Goal: Task Accomplishment & Management: Manage account settings

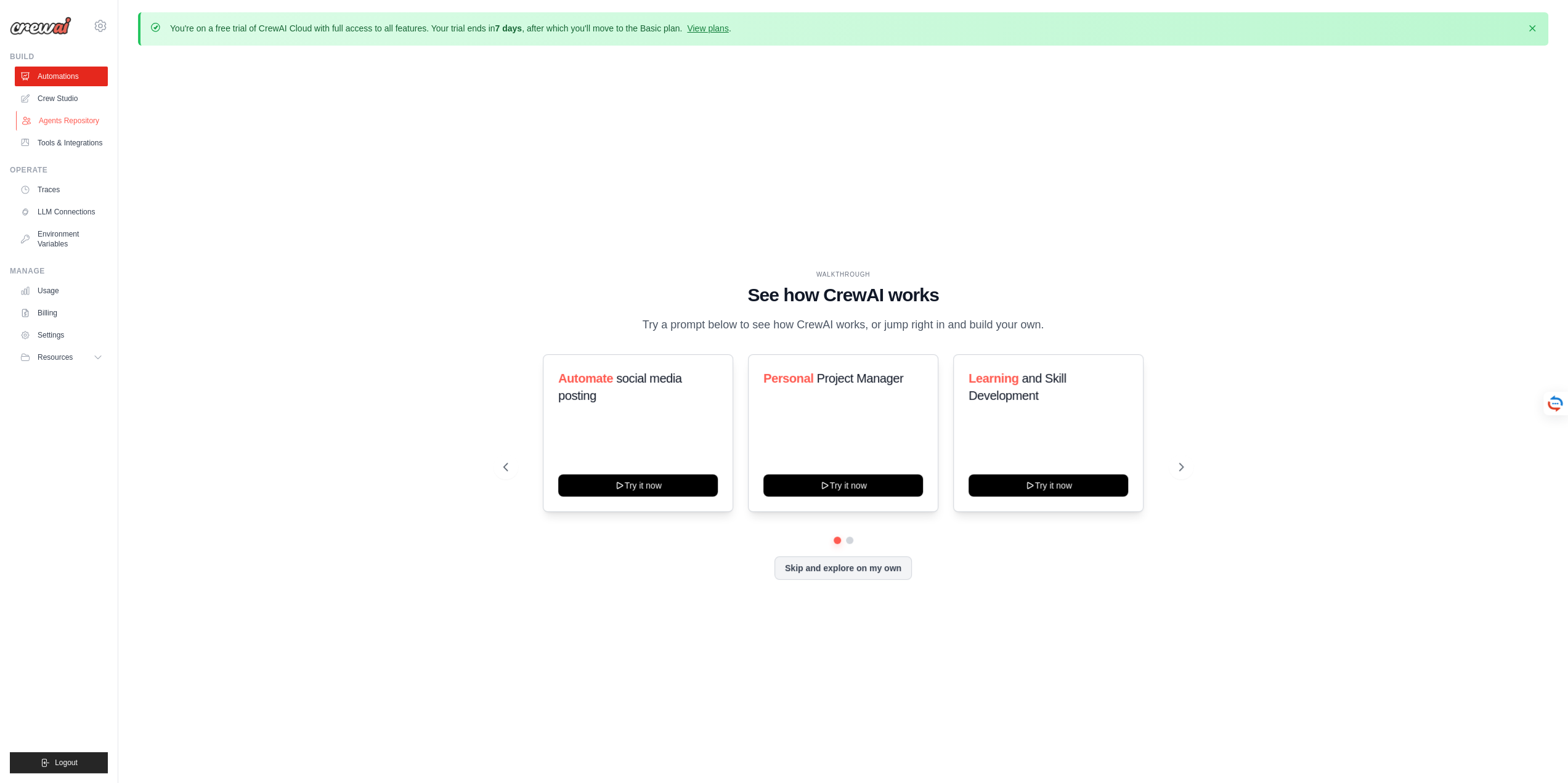
click at [64, 120] on link "Agents Repository" at bounding box center [62, 120] width 93 height 20
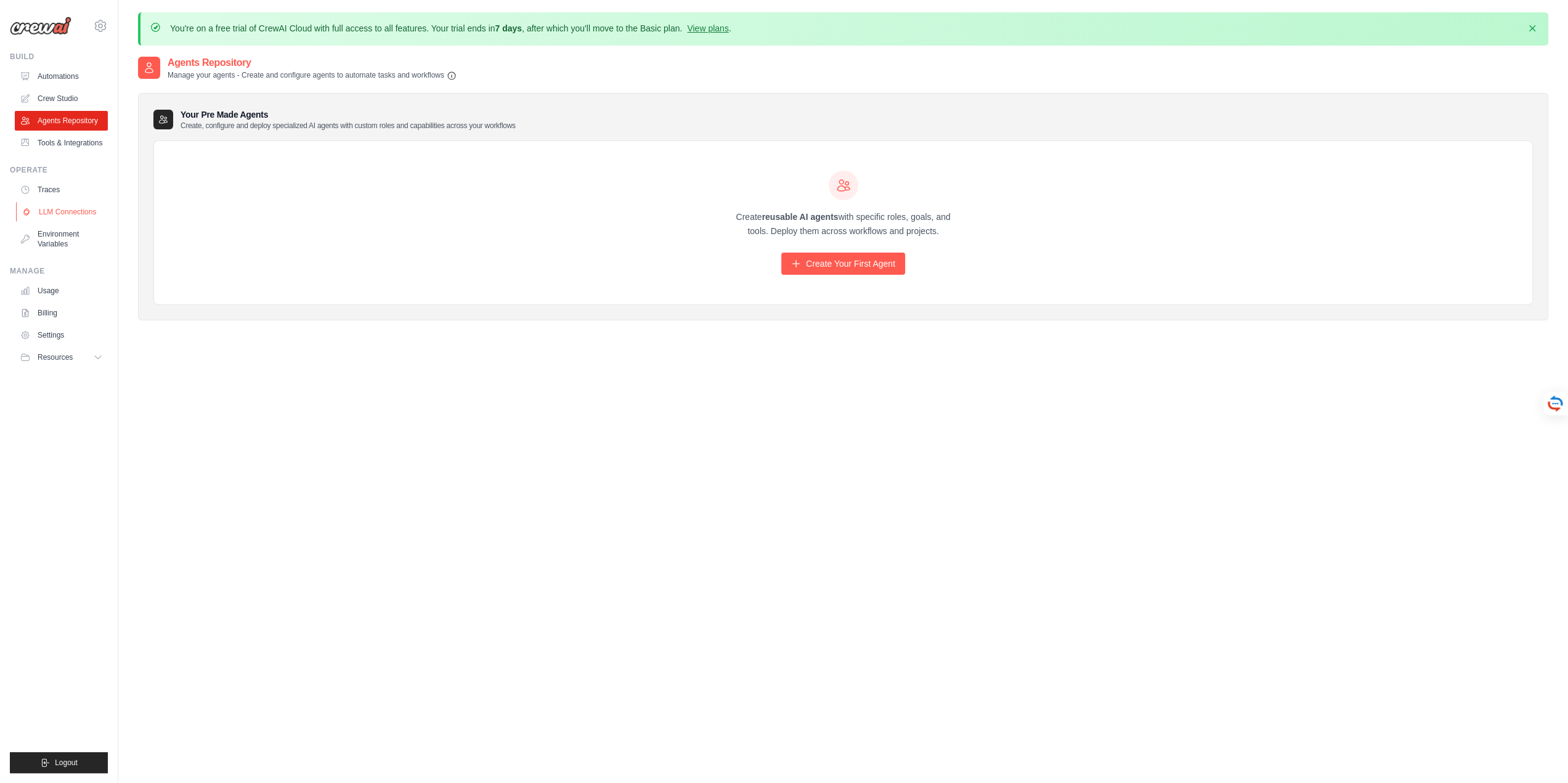
click at [63, 214] on link "LLM Connections" at bounding box center [62, 211] width 93 height 20
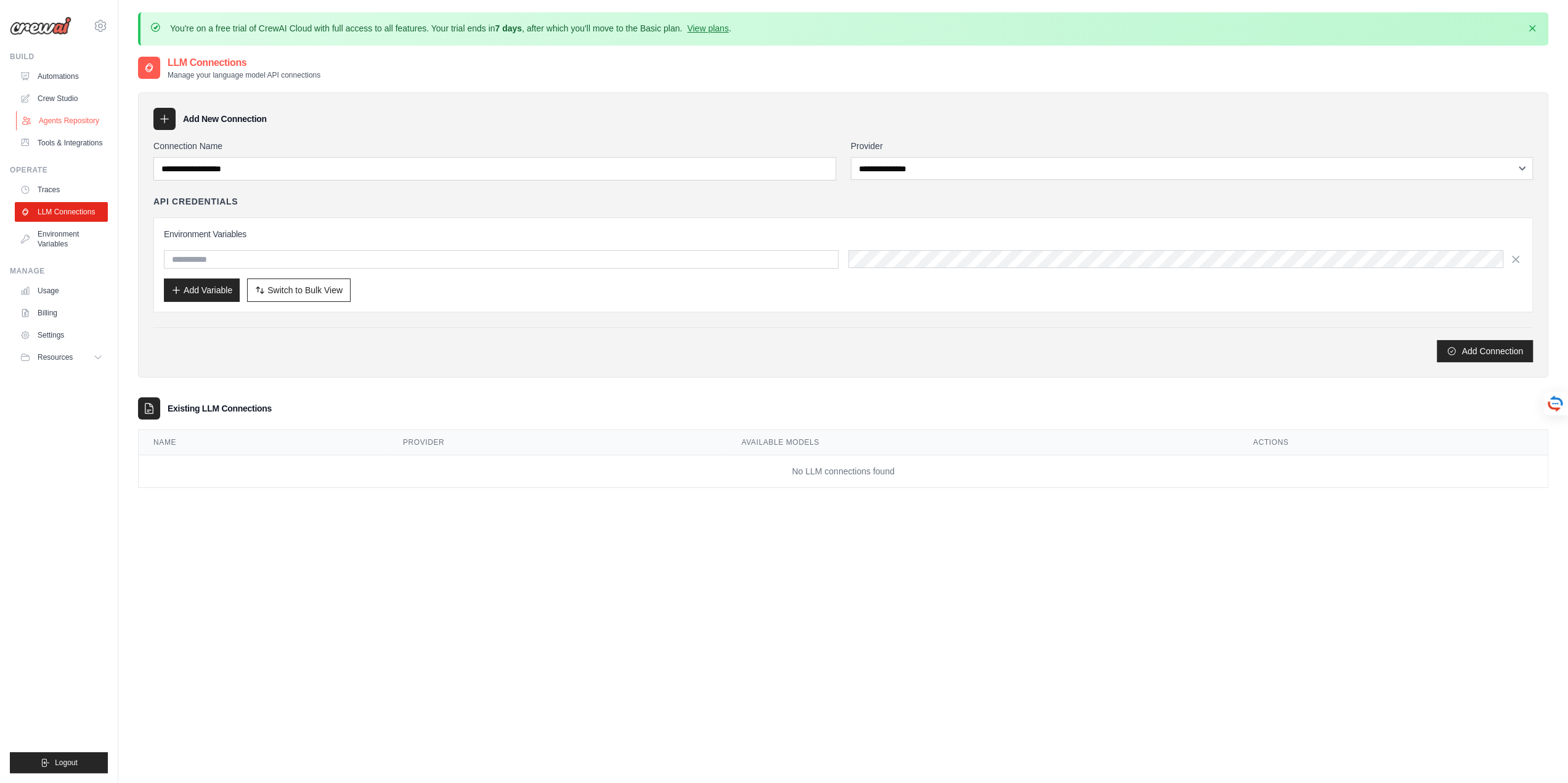
click at [67, 118] on link "Agents Repository" at bounding box center [62, 120] width 93 height 20
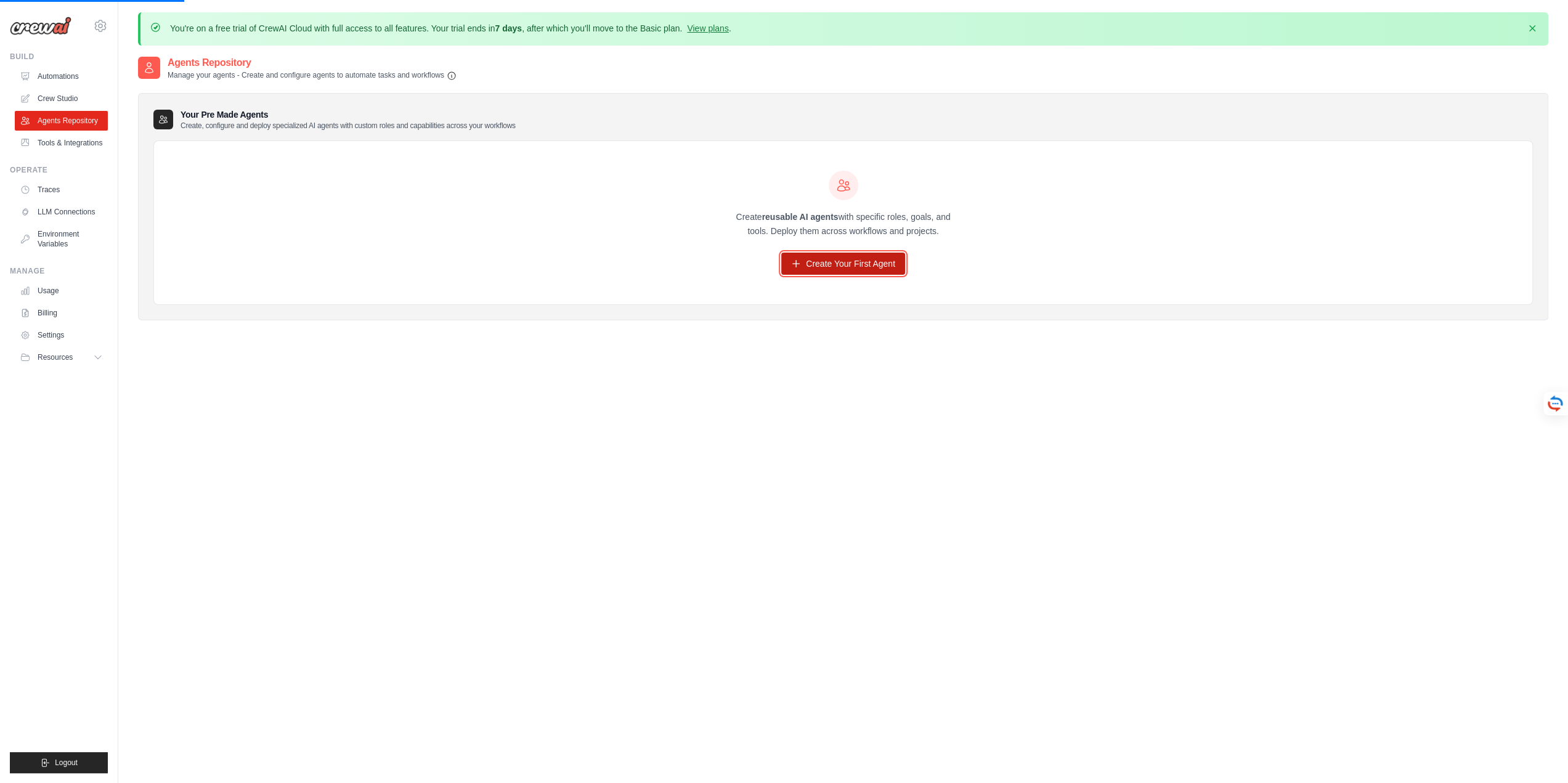
click at [836, 259] on link "Create Your First Agent" at bounding box center [842, 263] width 123 height 22
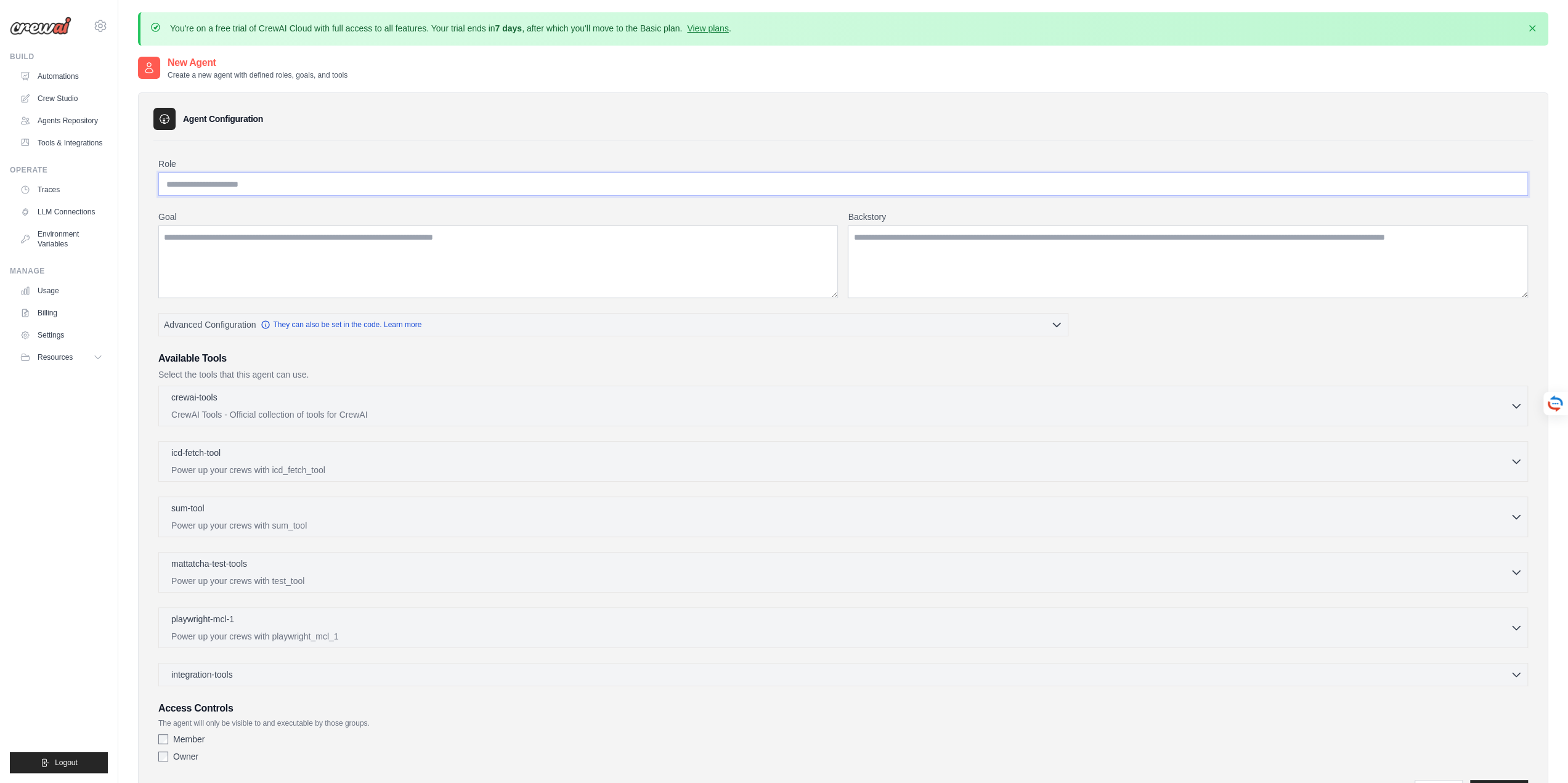
click at [257, 186] on input "Role" at bounding box center [843, 184] width 1370 height 24
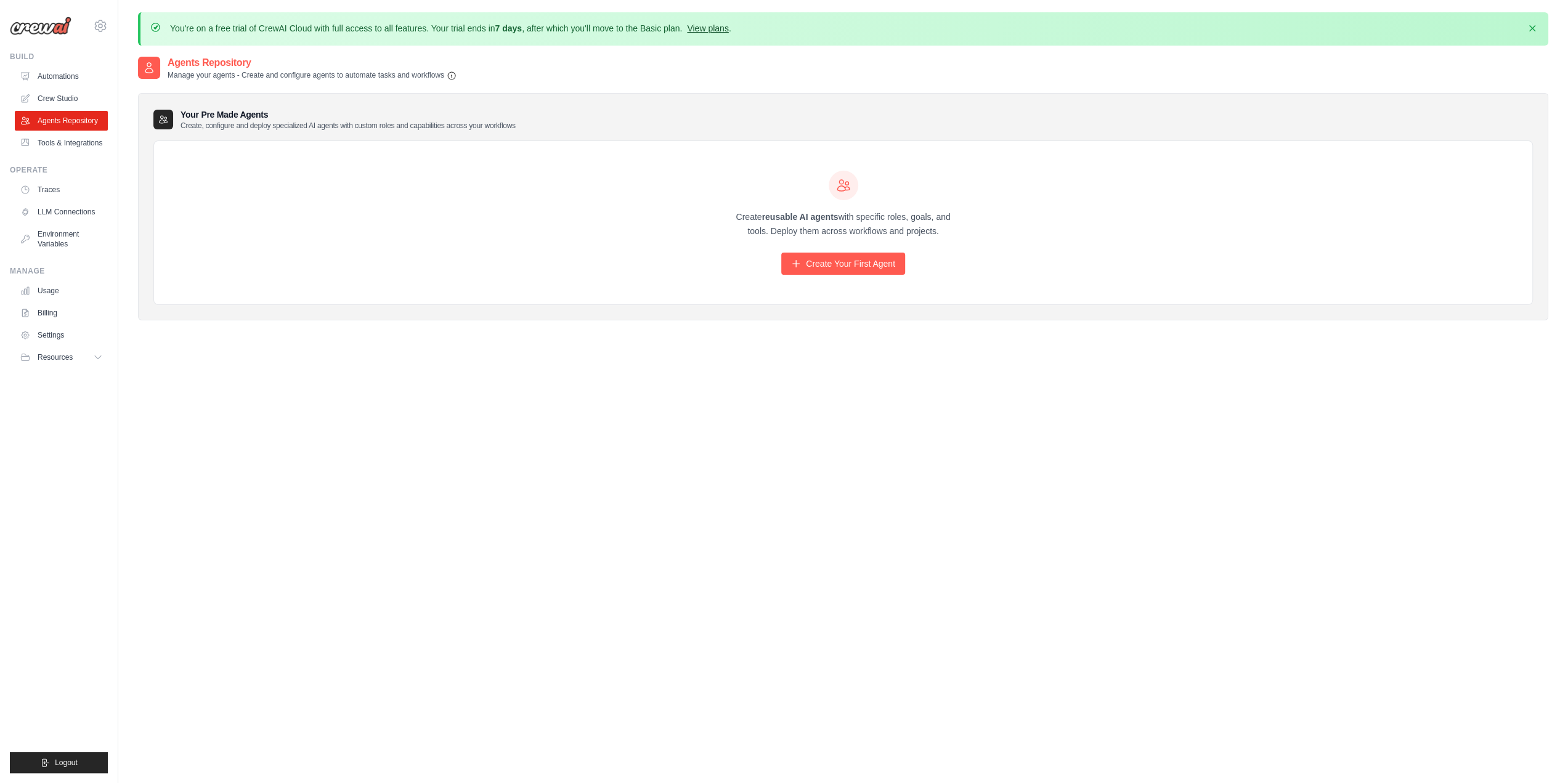
click at [727, 25] on link "View plans" at bounding box center [708, 28] width 41 height 10
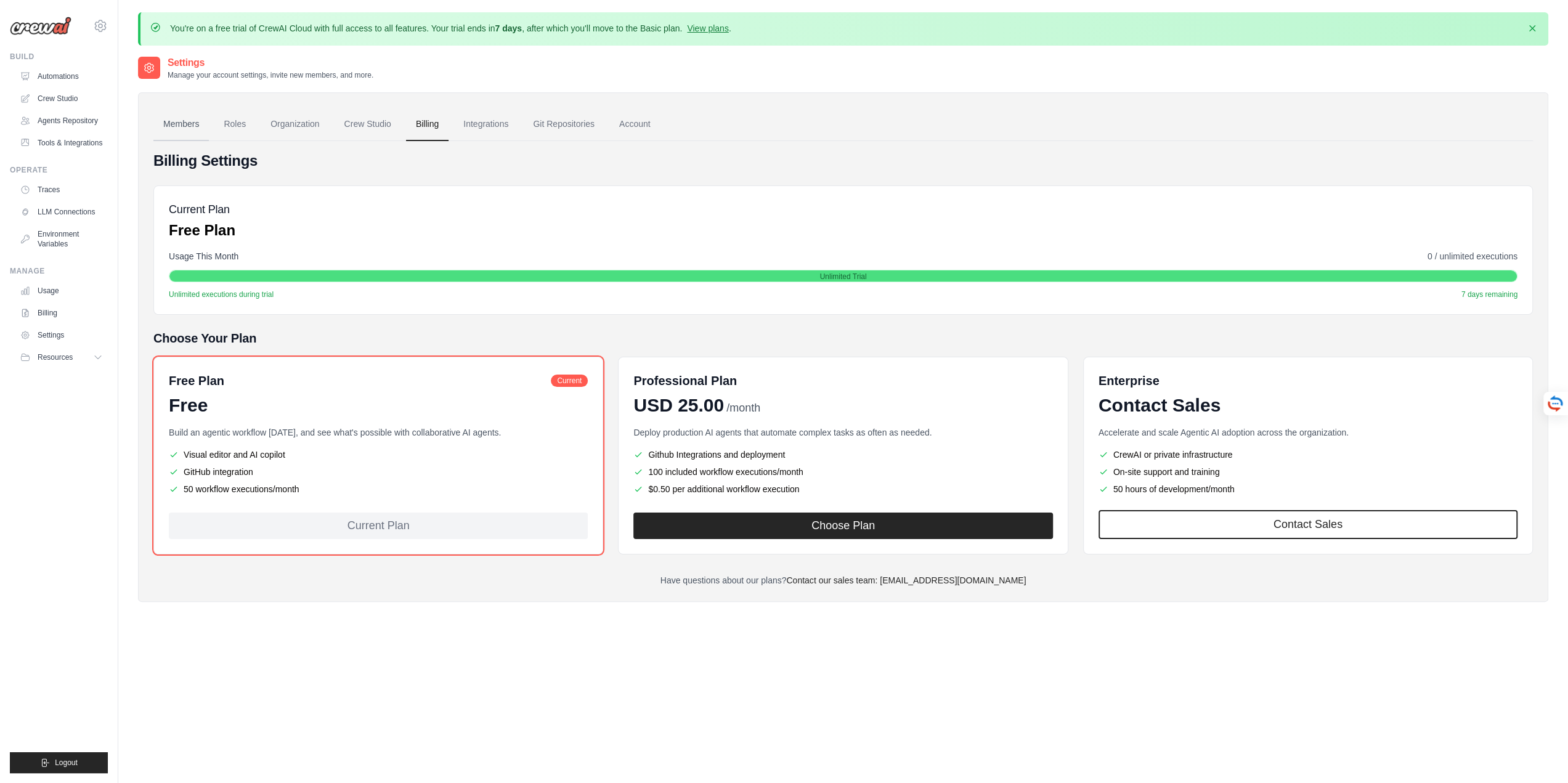
click at [179, 123] on link "Members" at bounding box center [181, 124] width 56 height 33
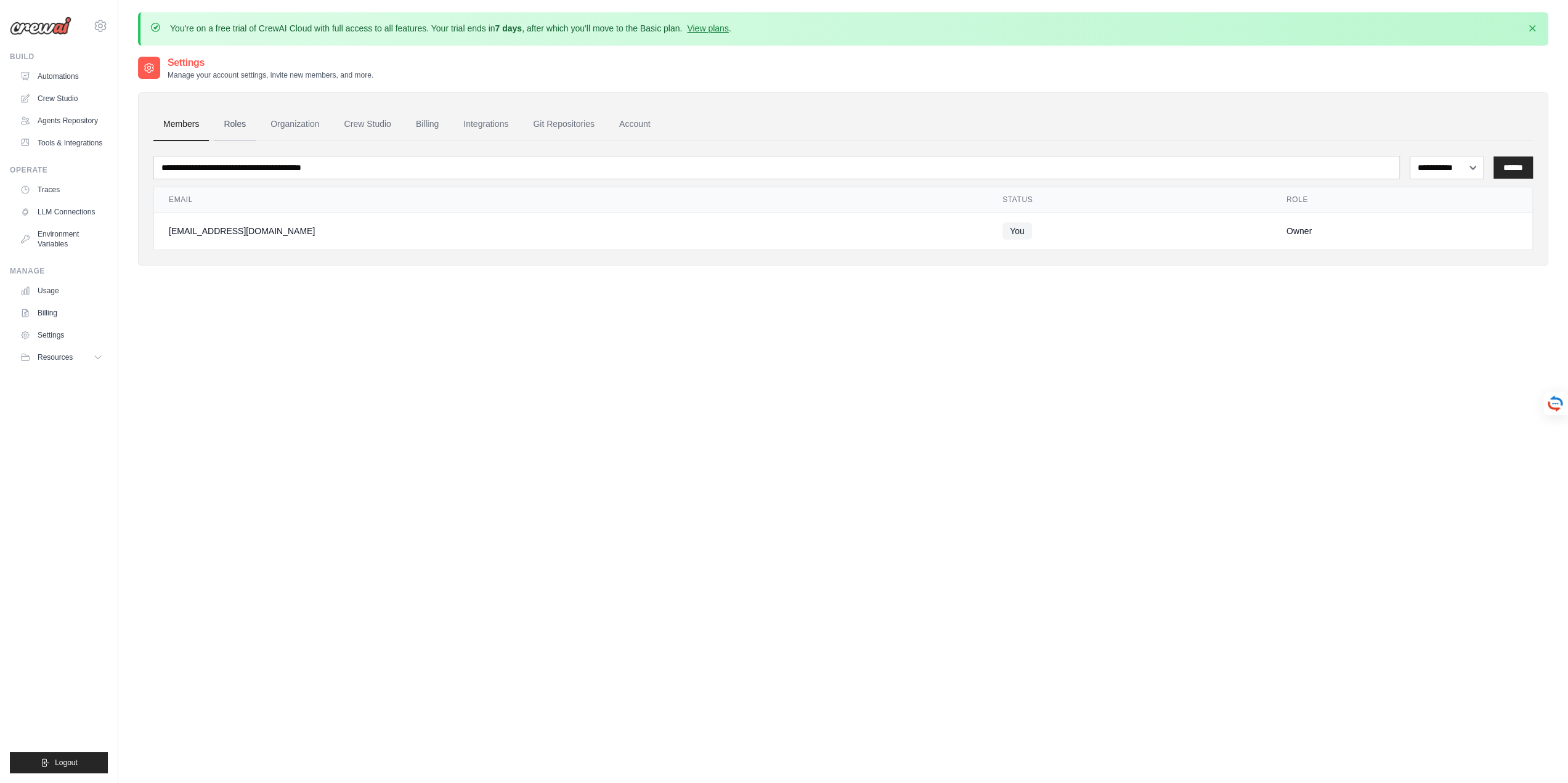
click at [237, 125] on link "Roles" at bounding box center [234, 124] width 42 height 33
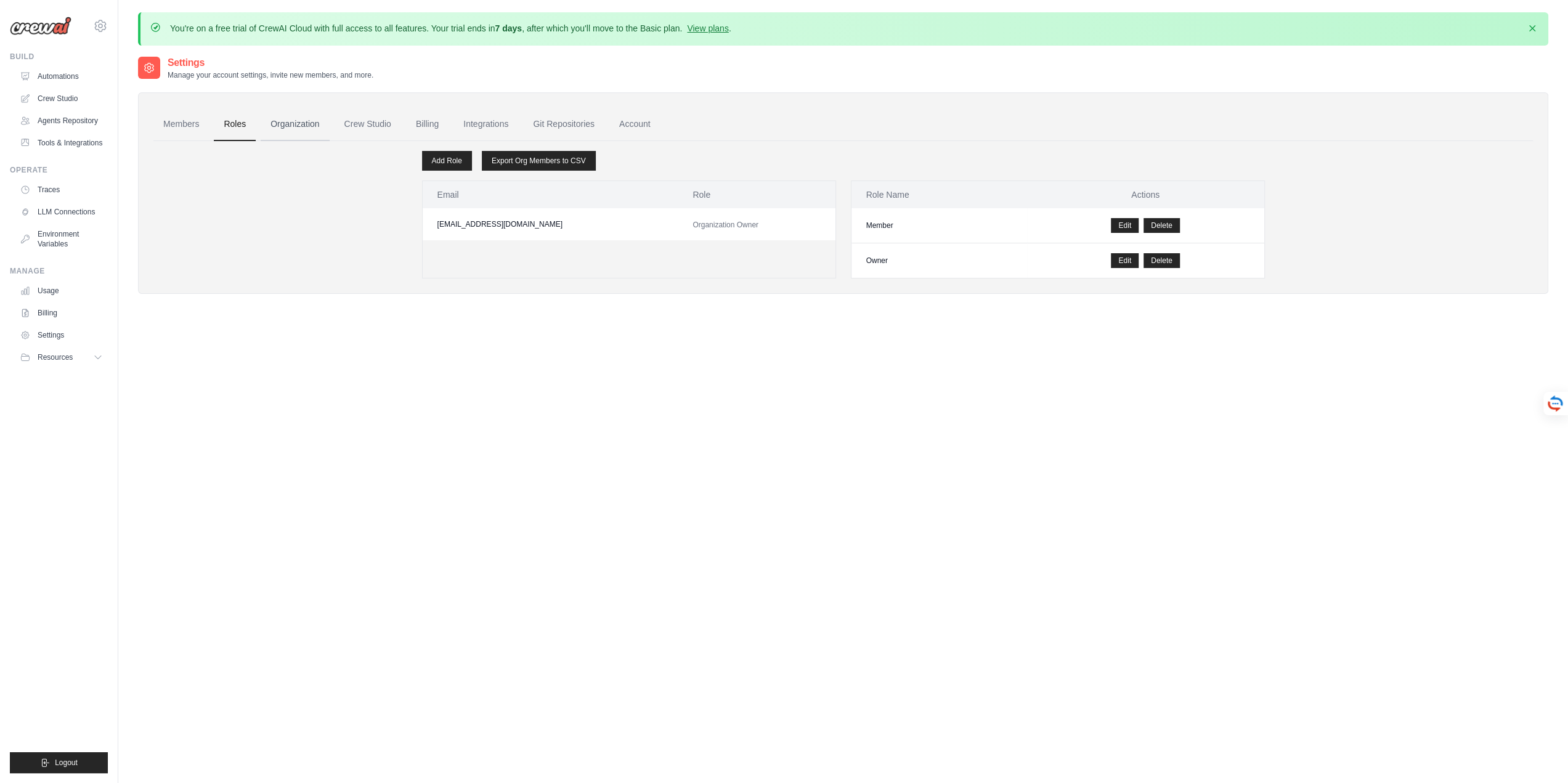
click at [303, 121] on link "Organization" at bounding box center [294, 124] width 68 height 33
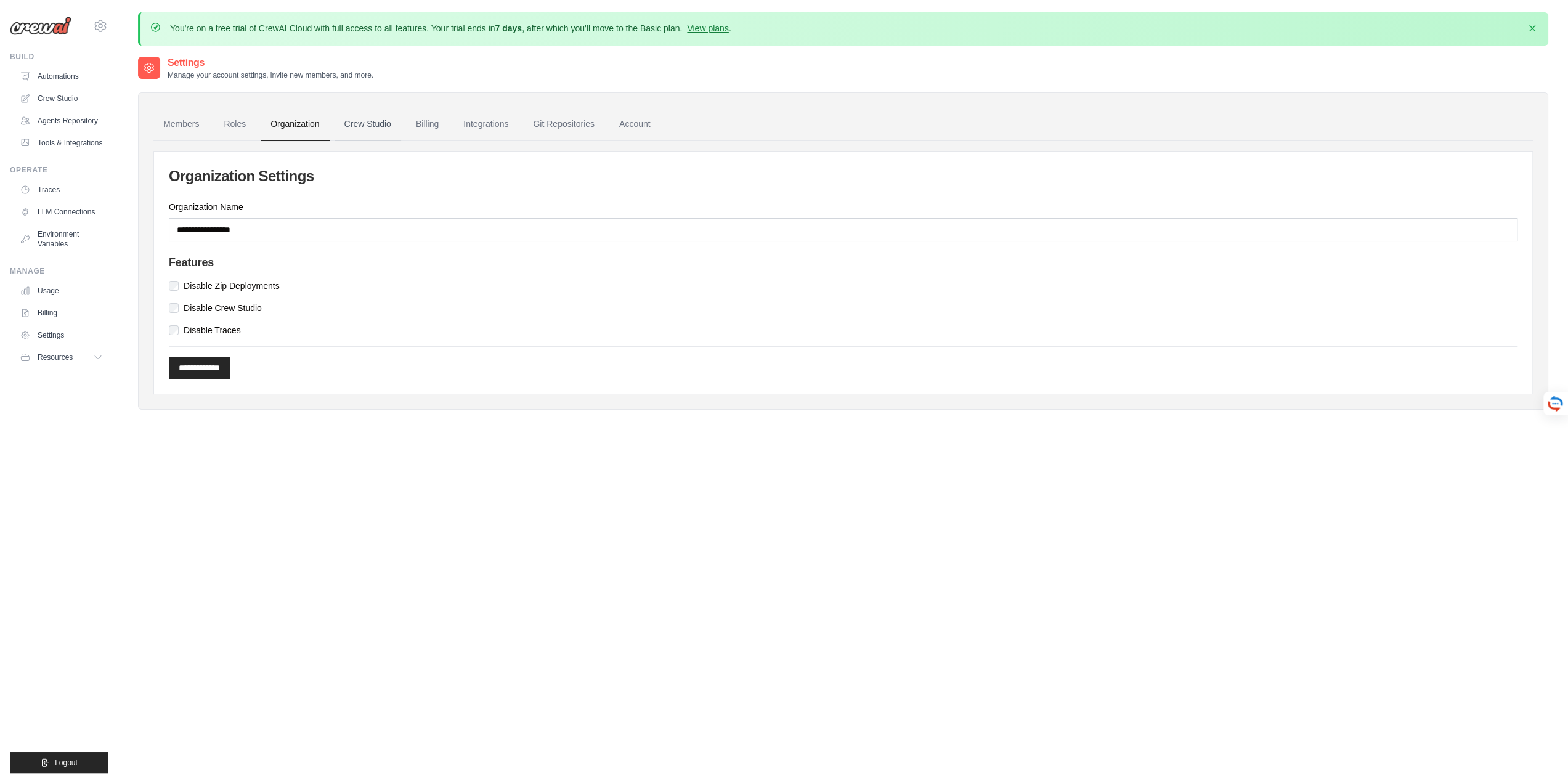
click at [370, 120] on link "Crew Studio" at bounding box center [367, 124] width 67 height 33
click at [366, 122] on link "Crew Studio" at bounding box center [367, 124] width 67 height 33
click at [365, 124] on link "Crew Studio" at bounding box center [367, 124] width 67 height 33
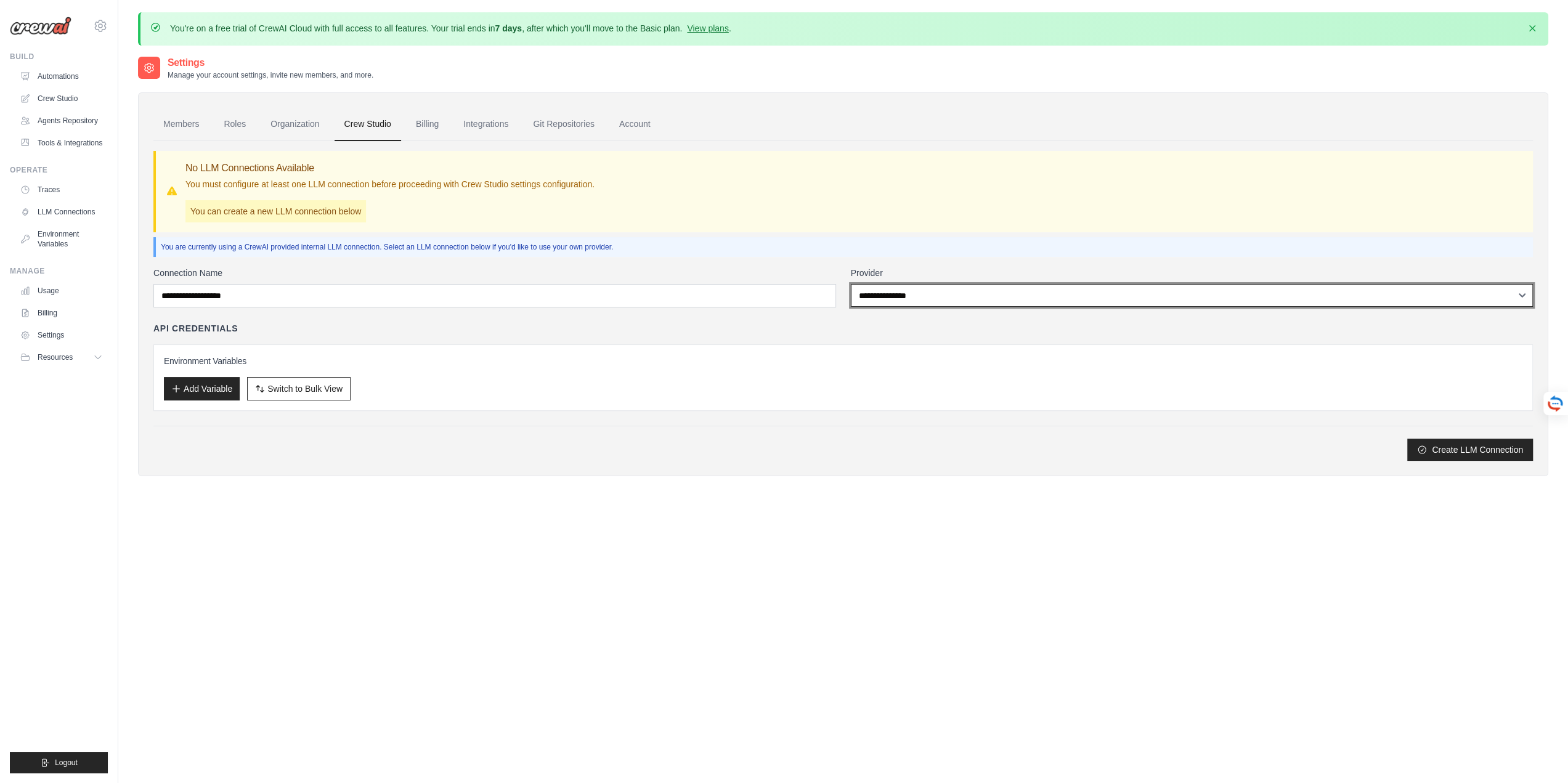
click at [907, 297] on select "**********" at bounding box center [1192, 295] width 683 height 23
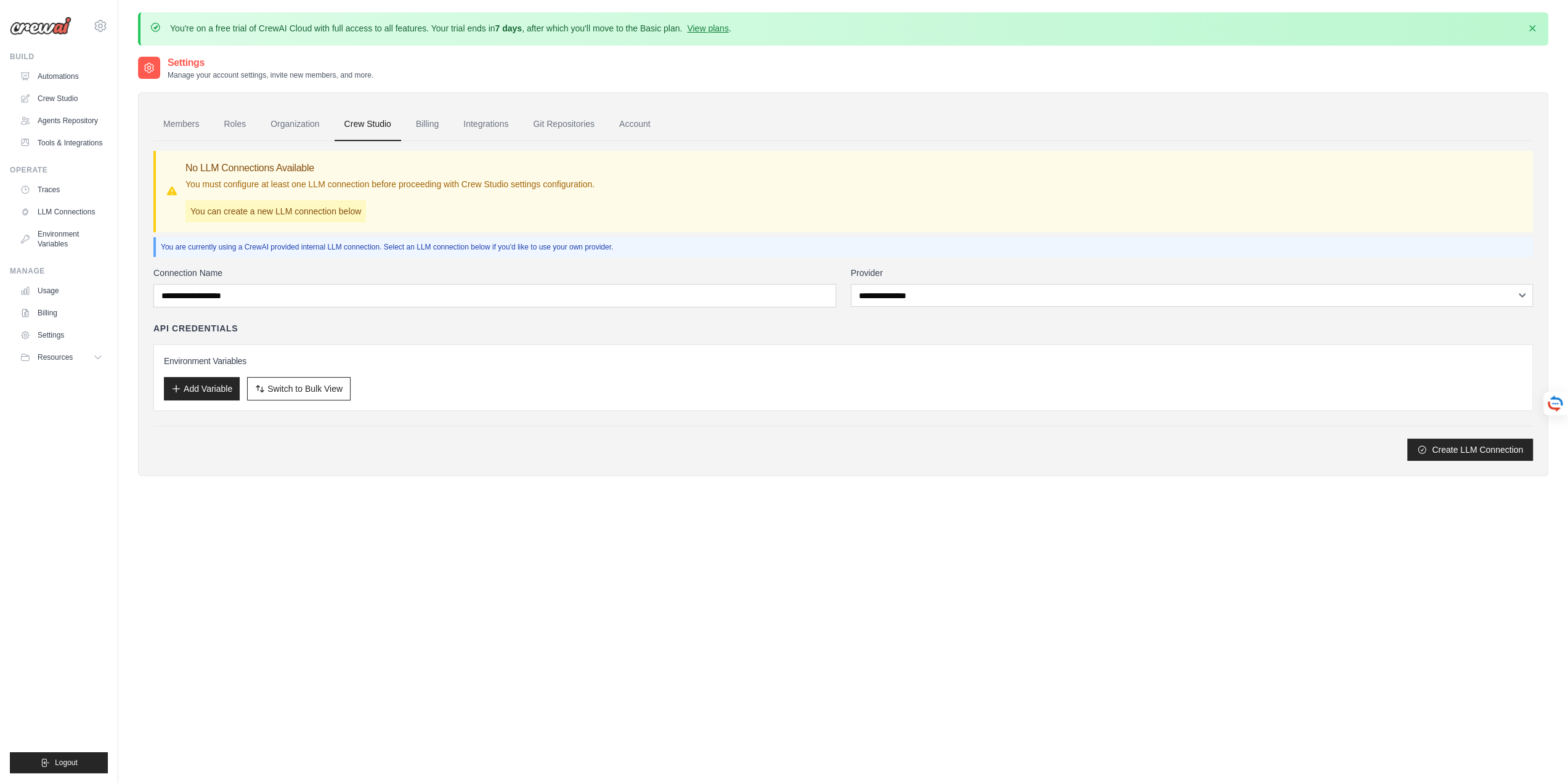
click at [892, 242] on p "You are currently using a CrewAI provided internal LLM connection. Select an LL…" at bounding box center [844, 247] width 1367 height 10
